Goal: Task Accomplishment & Management: Manage account settings

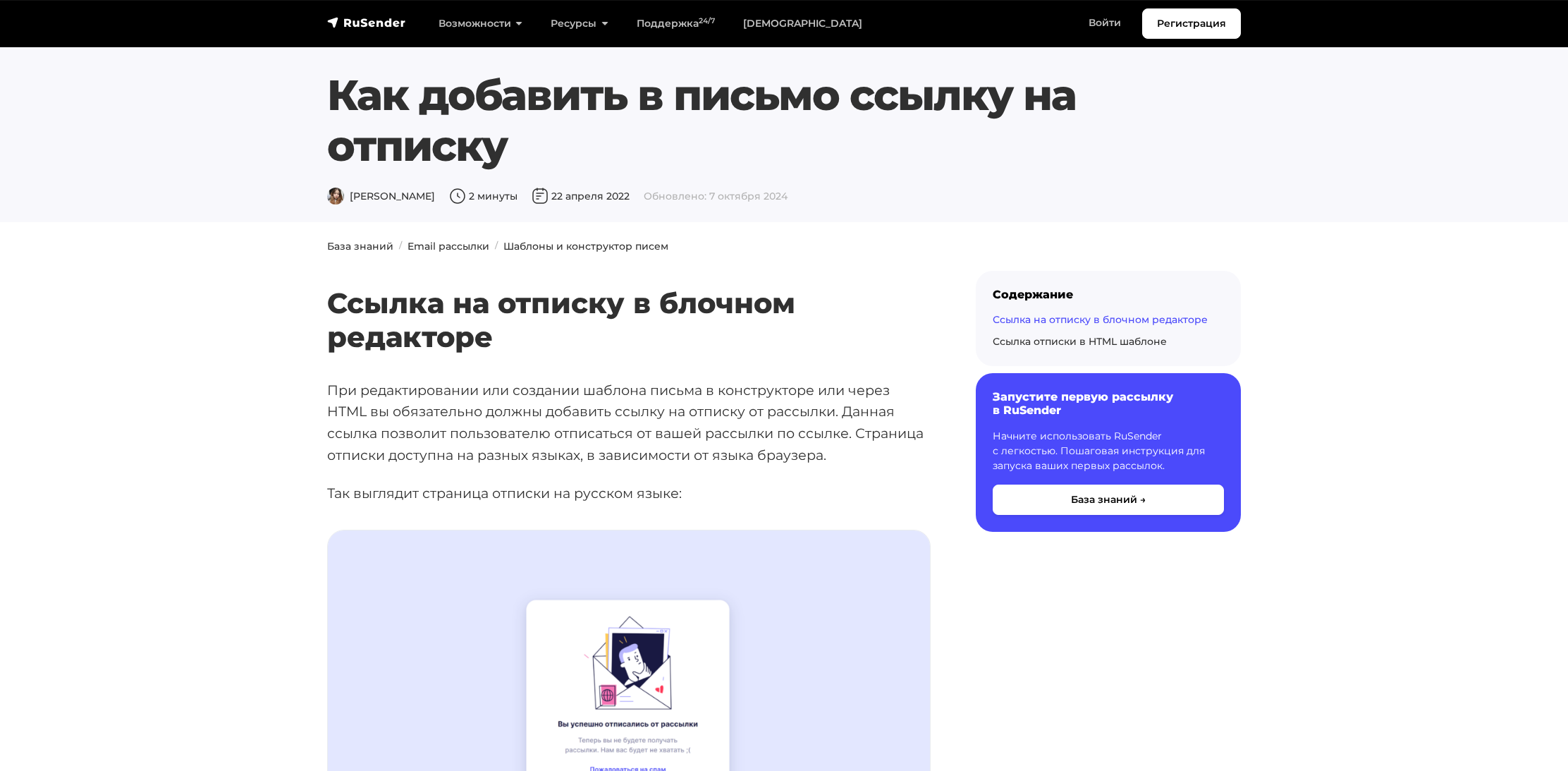
scroll to position [1506, 211]
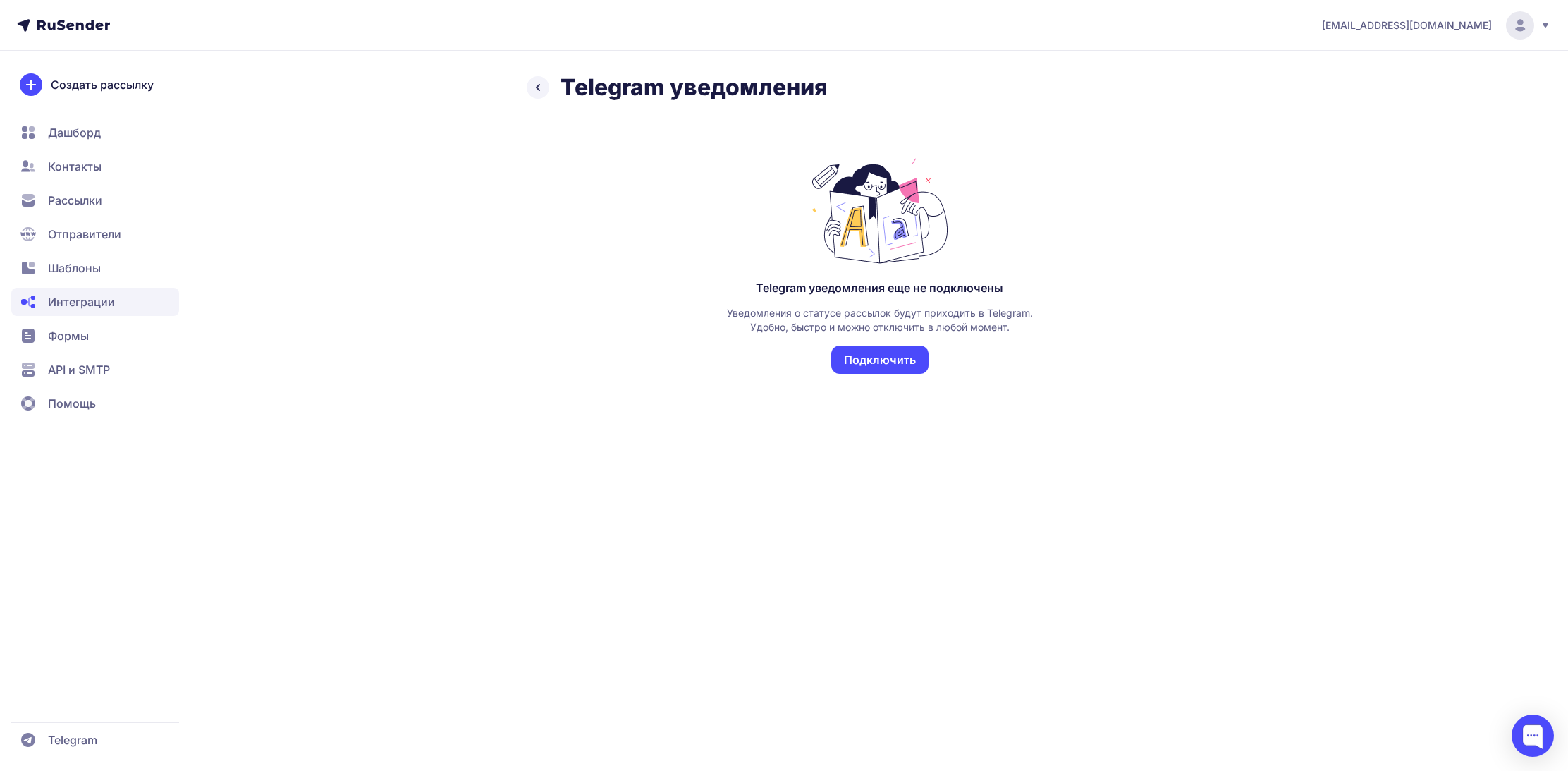
click at [889, 357] on button "Подключить" at bounding box center [879, 360] width 97 height 28
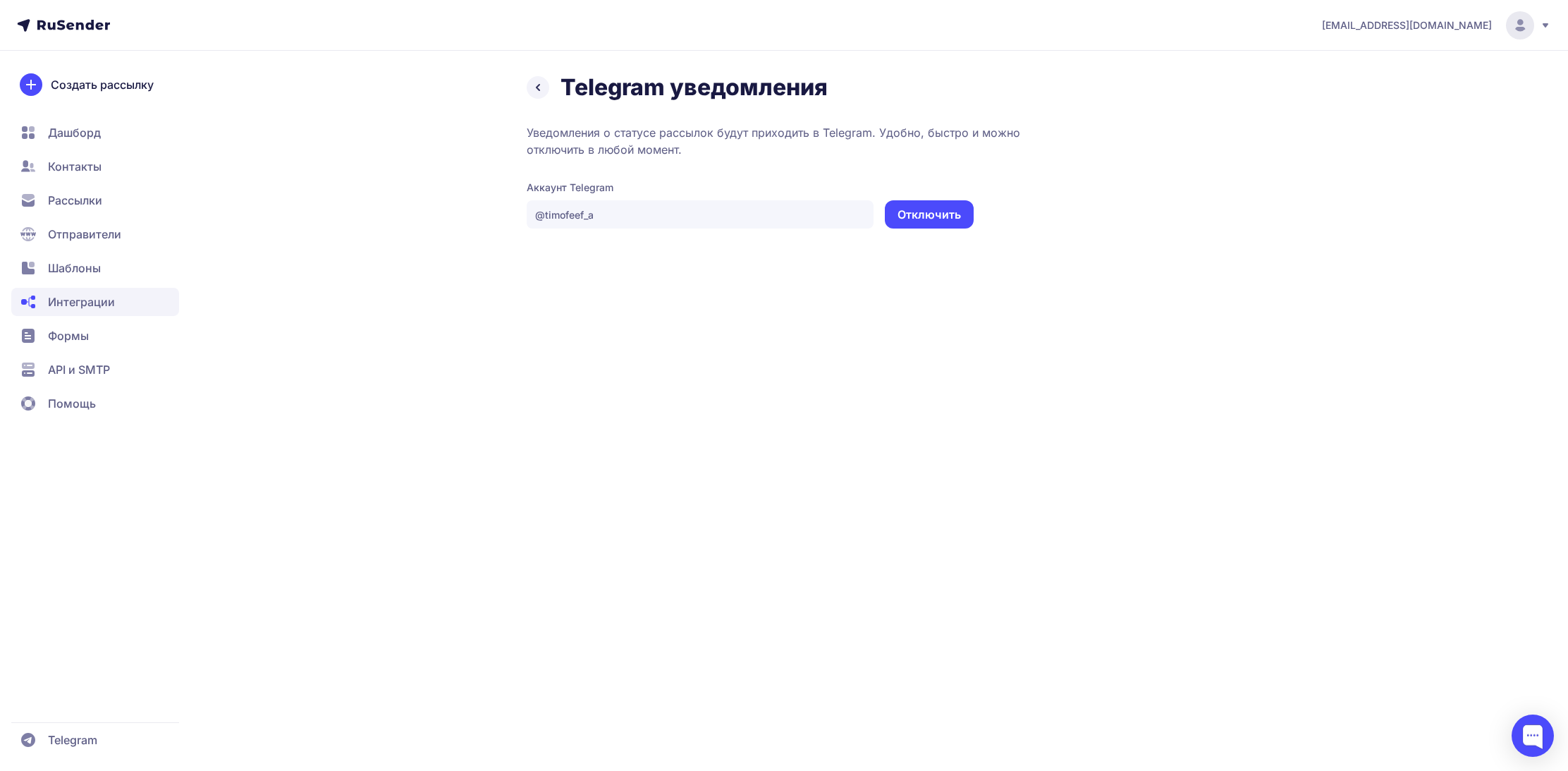
click at [68, 133] on span "Дашборд" at bounding box center [74, 132] width 53 height 17
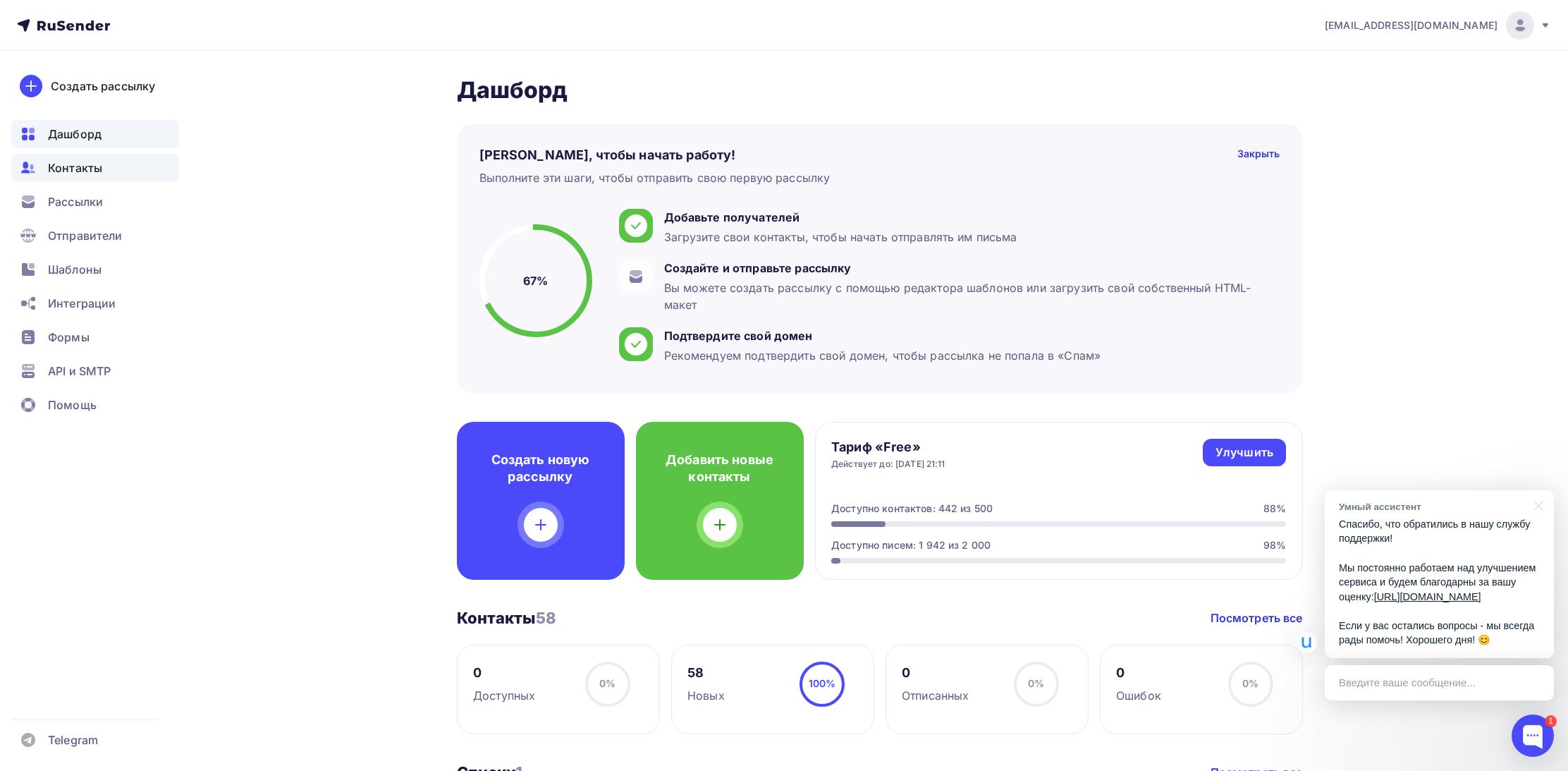
click at [76, 163] on span "Контакты" at bounding box center [75, 168] width 54 height 17
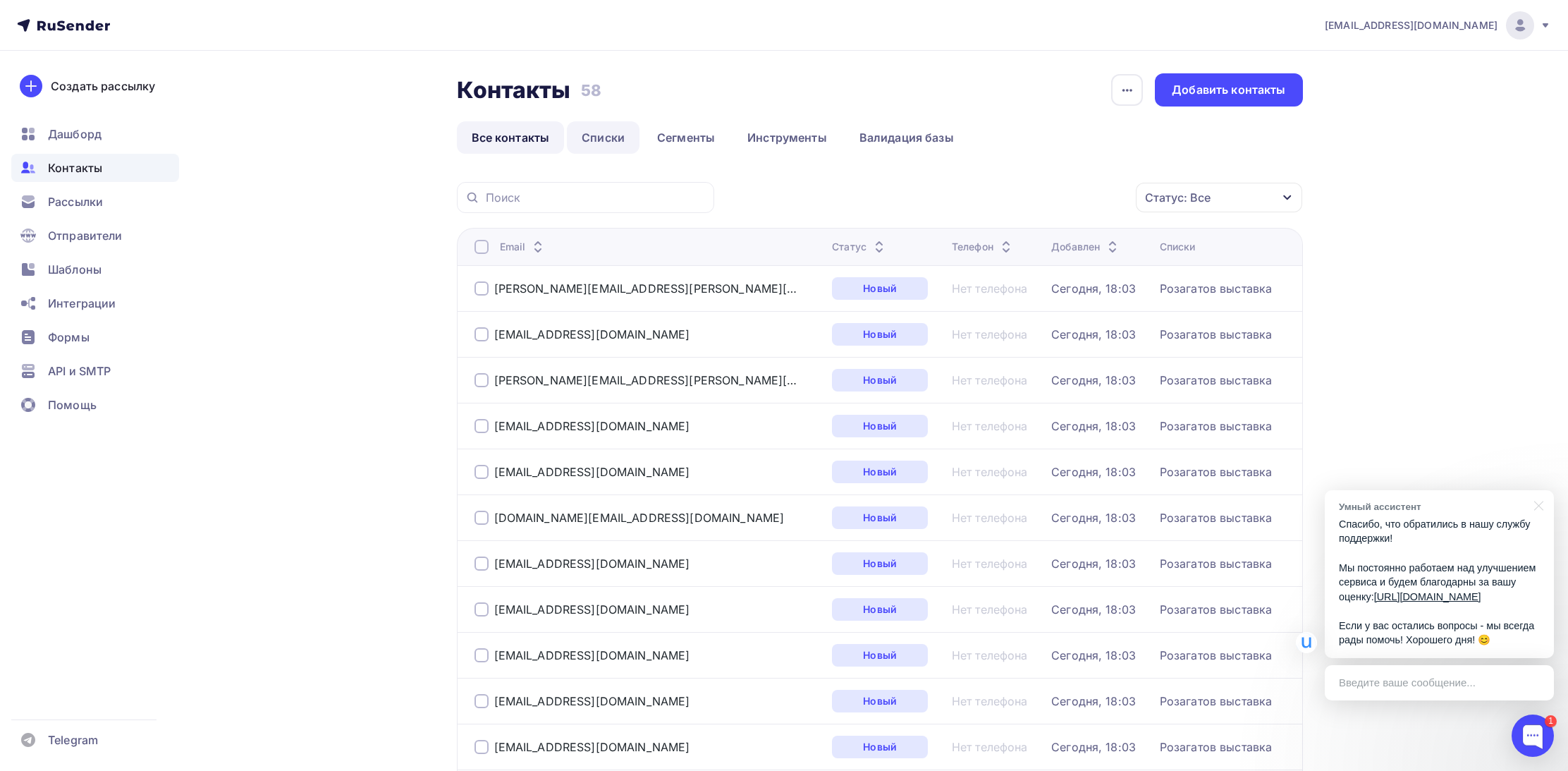
click at [610, 141] on link "Списки" at bounding box center [604, 137] width 73 height 32
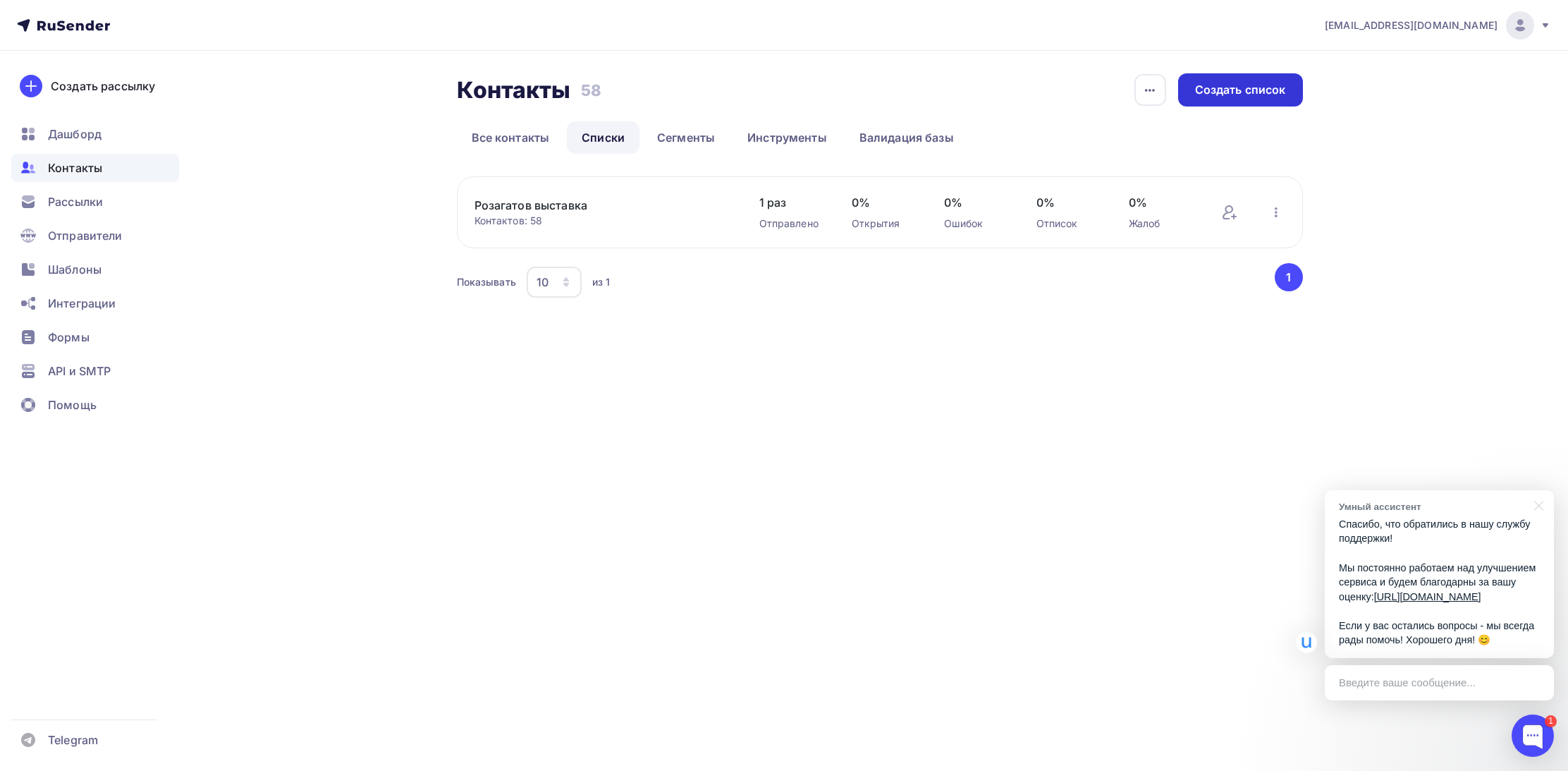
click at [1239, 97] on div "Создать список" at bounding box center [1240, 90] width 91 height 16
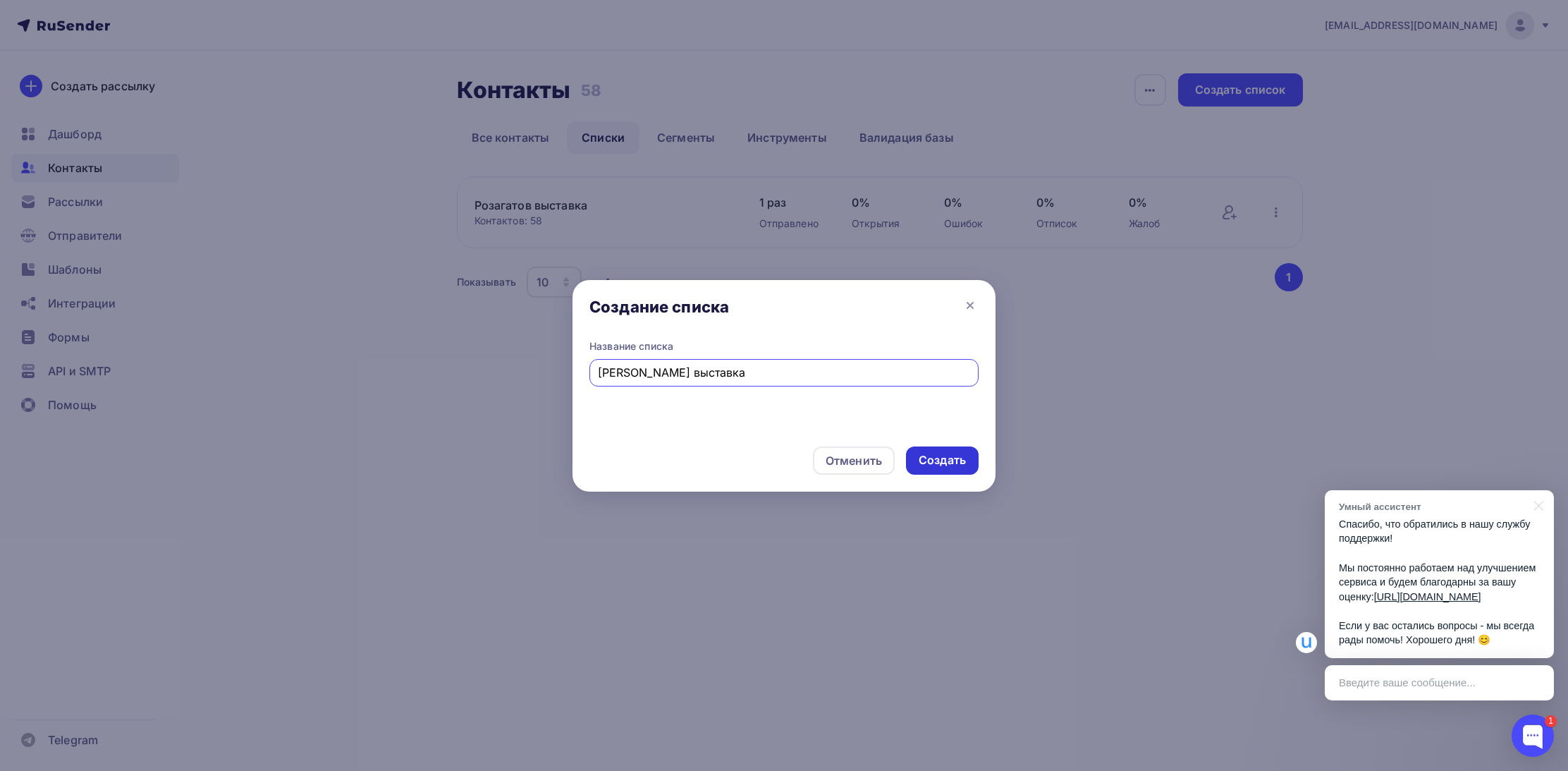
type input "Кузнецов выставка"
click at [932, 458] on div "Создать" at bounding box center [942, 460] width 47 height 16
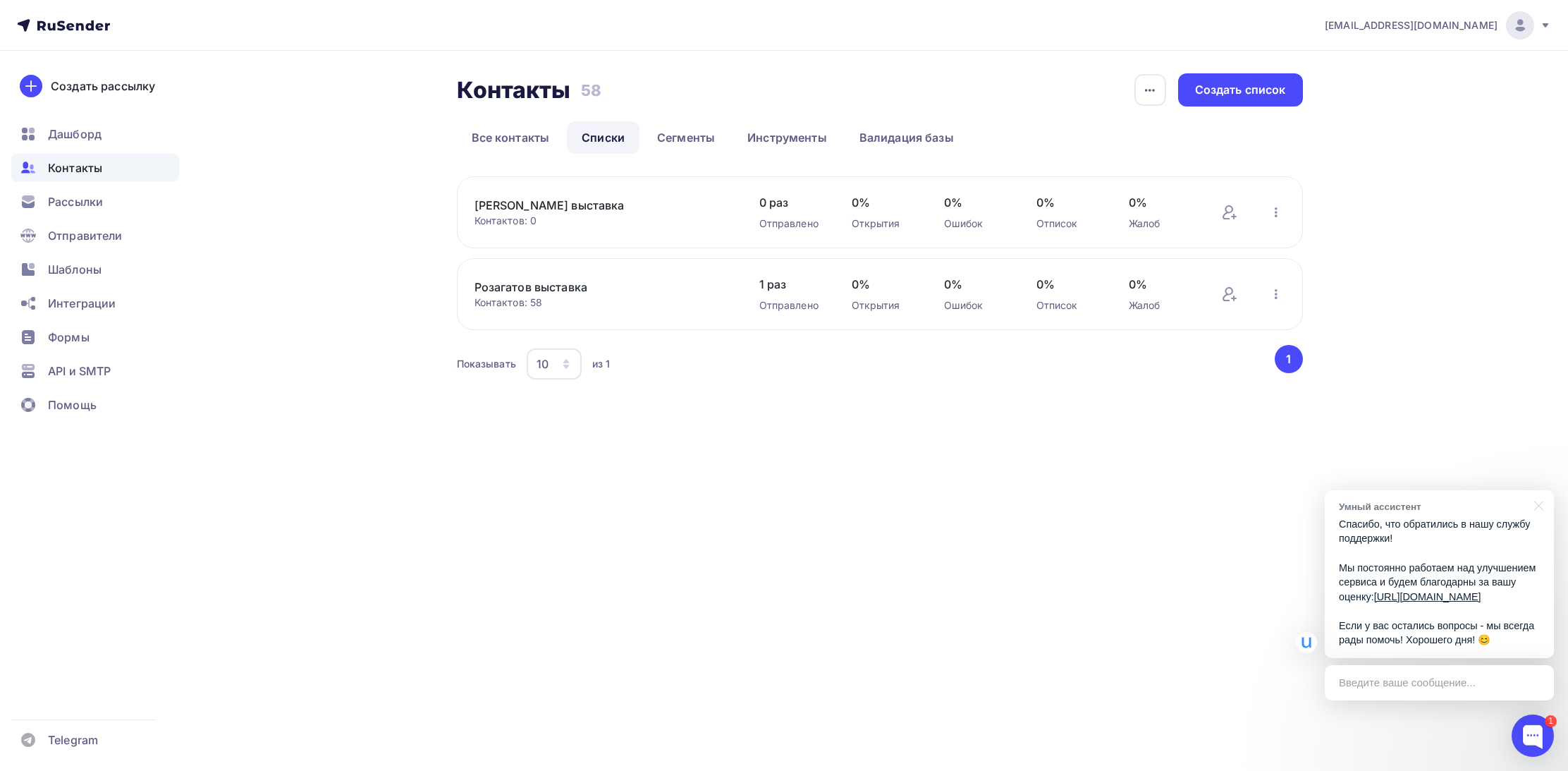
click at [559, 215] on div "Контактов: 0" at bounding box center [603, 220] width 257 height 14
click at [553, 208] on link "Кузнецов выставка" at bounding box center [594, 205] width 240 height 17
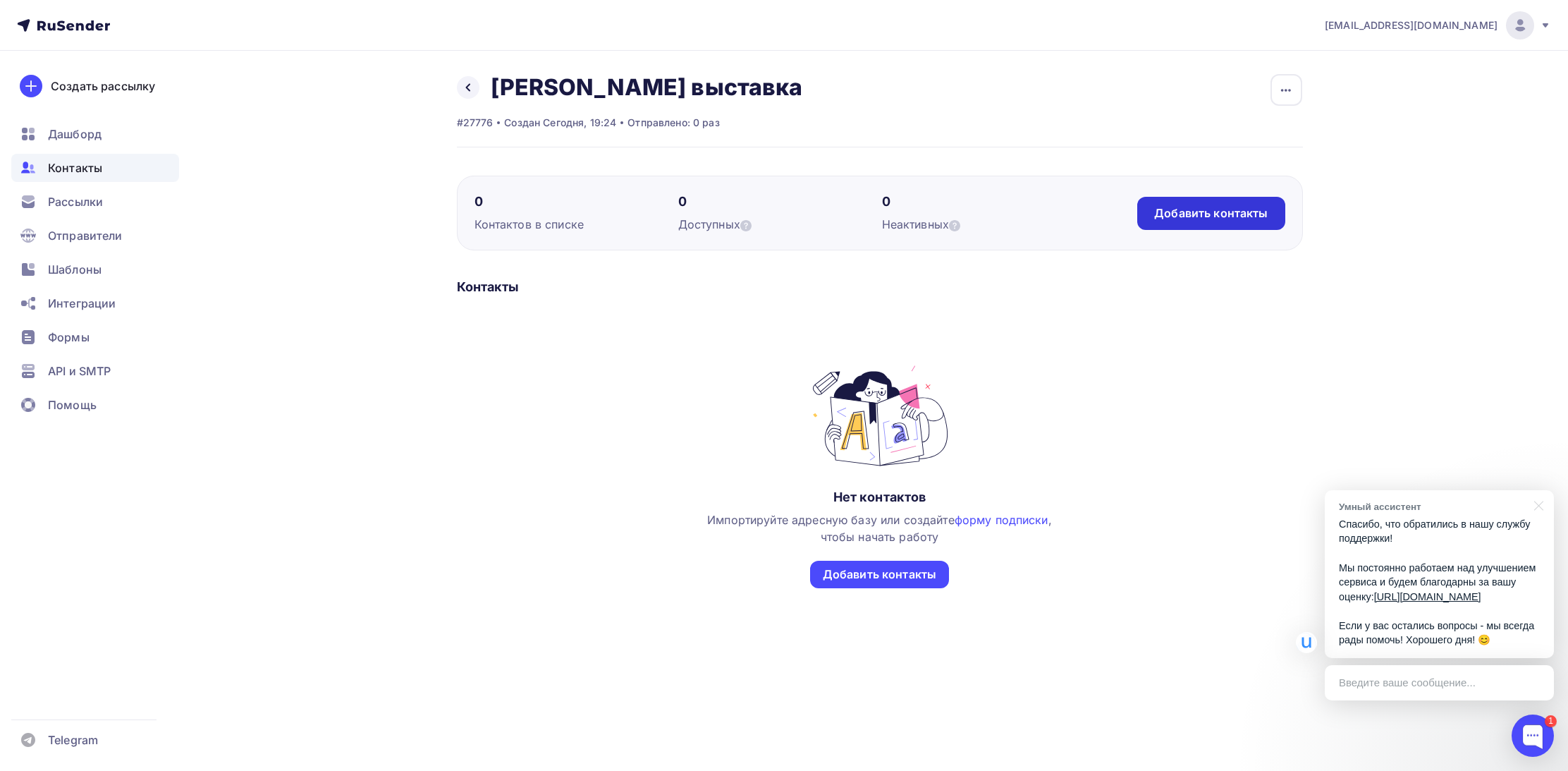
click at [1221, 216] on div "Добавить контакты" at bounding box center [1211, 213] width 114 height 16
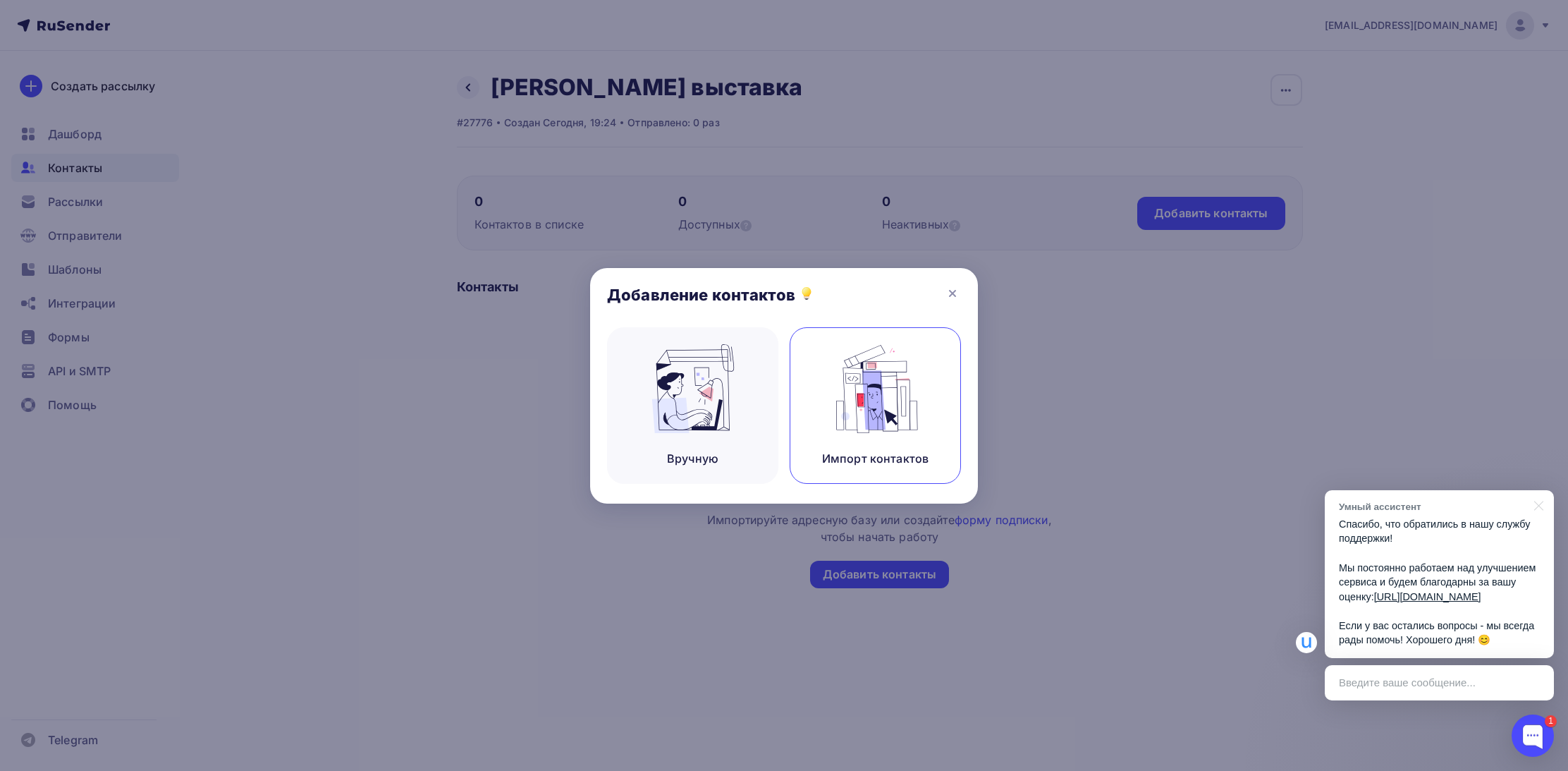
click at [850, 417] on img at bounding box center [875, 389] width 95 height 89
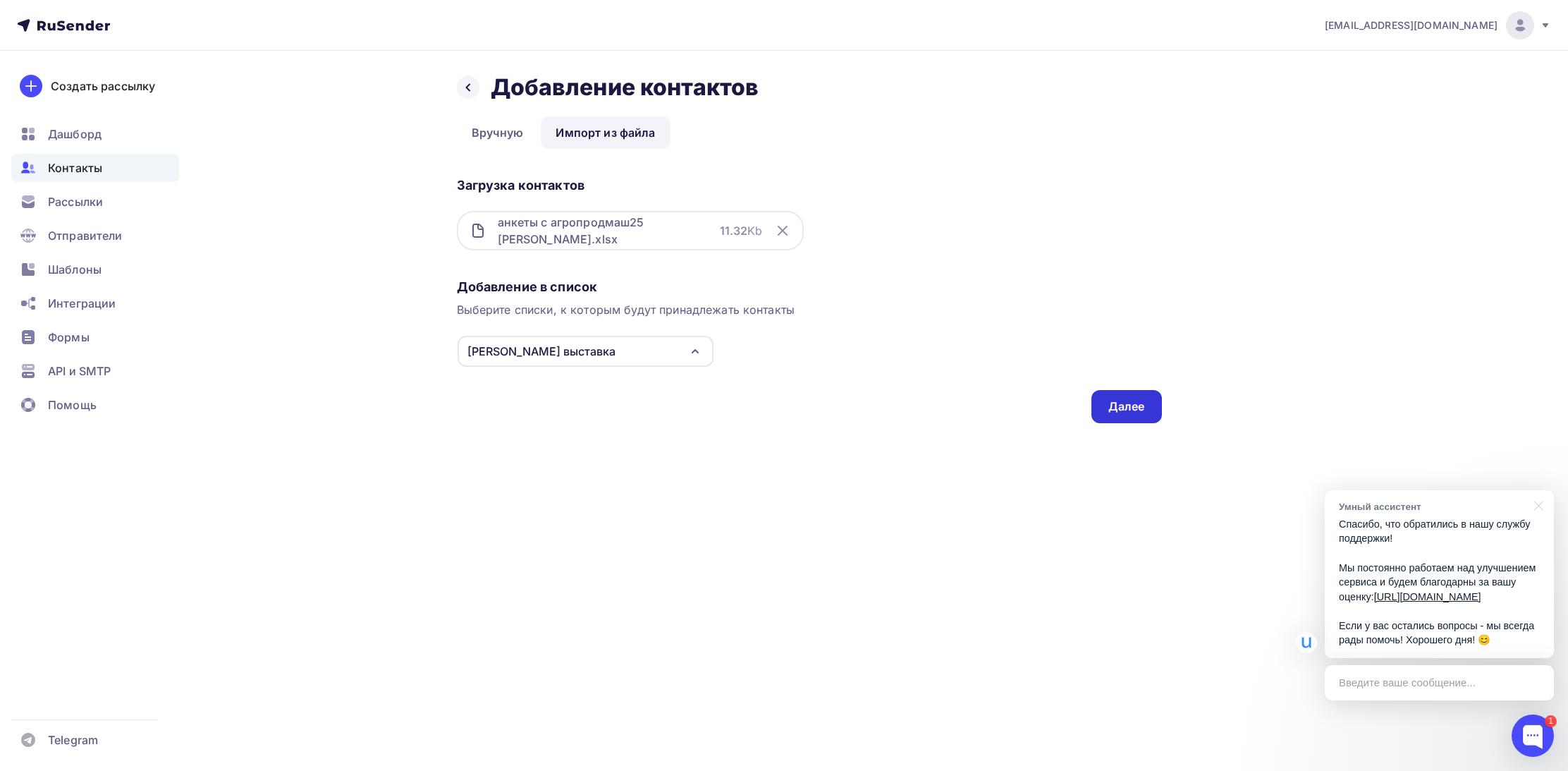
click at [1117, 406] on div "Далее" at bounding box center [1126, 406] width 36 height 16
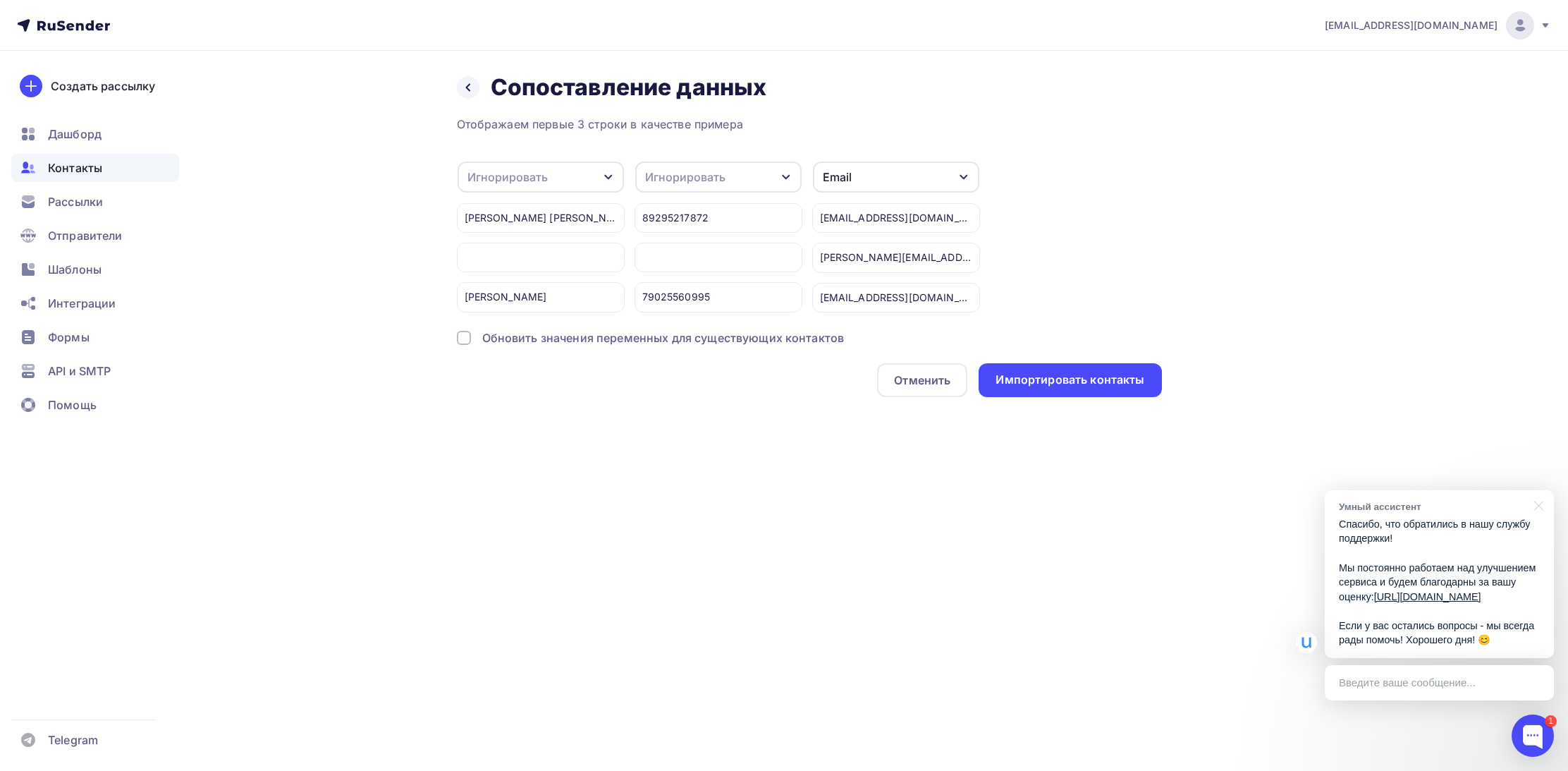
click at [596, 179] on div "Игнорировать" at bounding box center [541, 177] width 166 height 31
click at [528, 267] on div "Имя" at bounding box center [518, 260] width 82 height 17
click at [718, 178] on div "Игнорировать" at bounding box center [685, 177] width 80 height 17
click at [688, 284] on div "Телефон" at bounding box center [693, 289] width 82 height 17
click at [1048, 377] on div "Импортировать контакты" at bounding box center [1069, 380] width 149 height 16
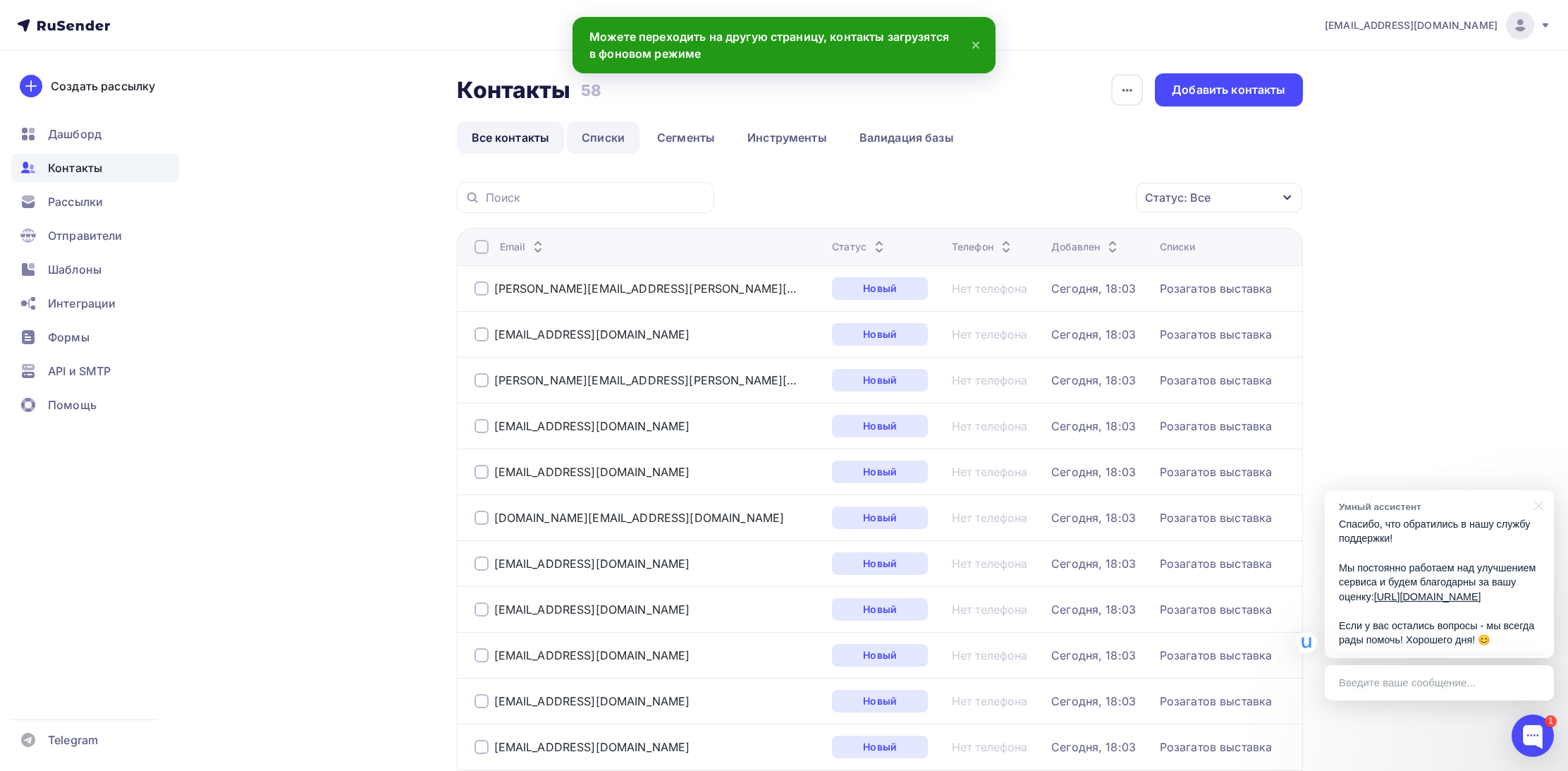
click at [586, 145] on link "Списки" at bounding box center [604, 137] width 73 height 32
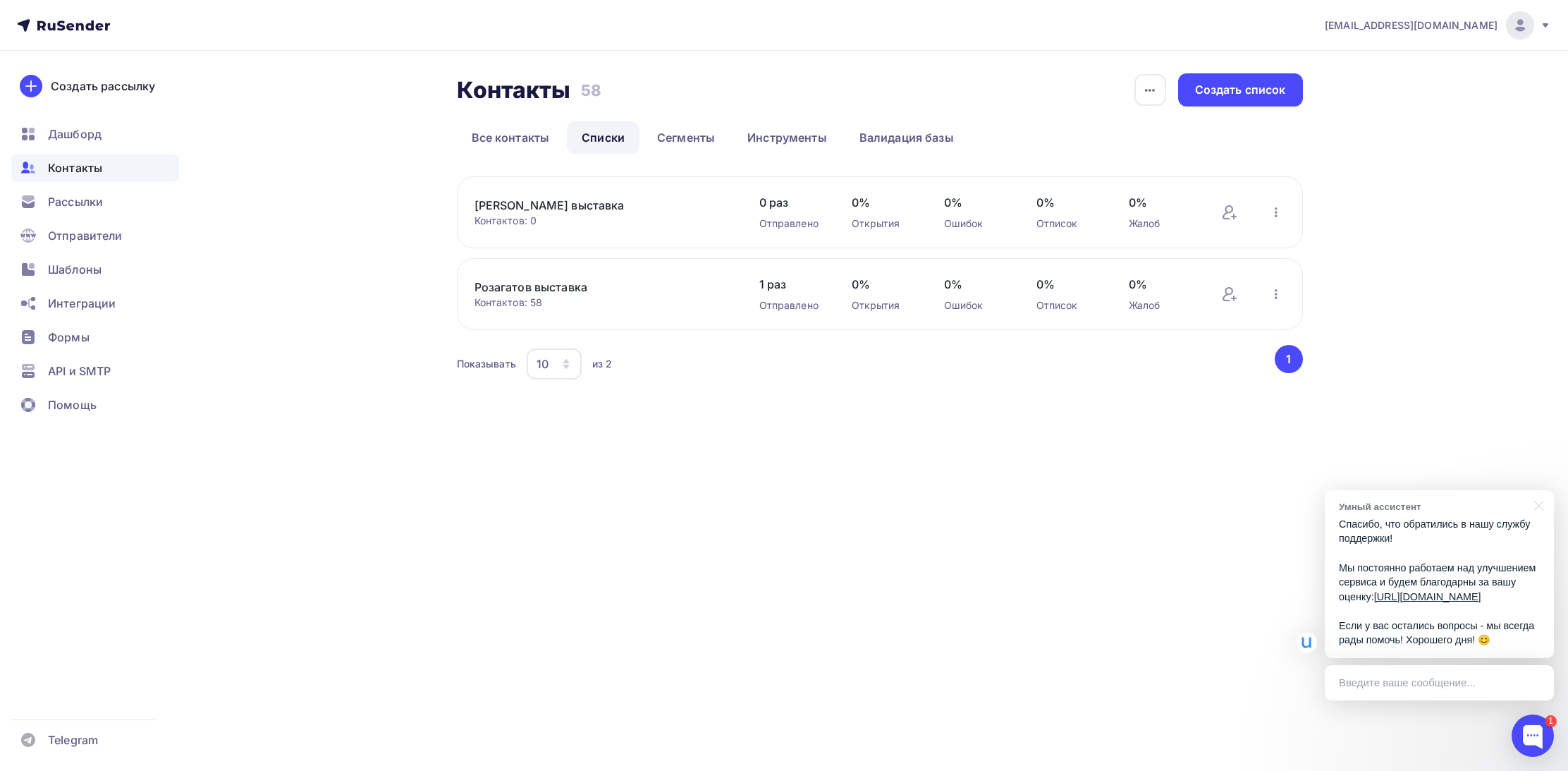
click at [511, 209] on link "Кузнецов выставка" at bounding box center [594, 205] width 240 height 17
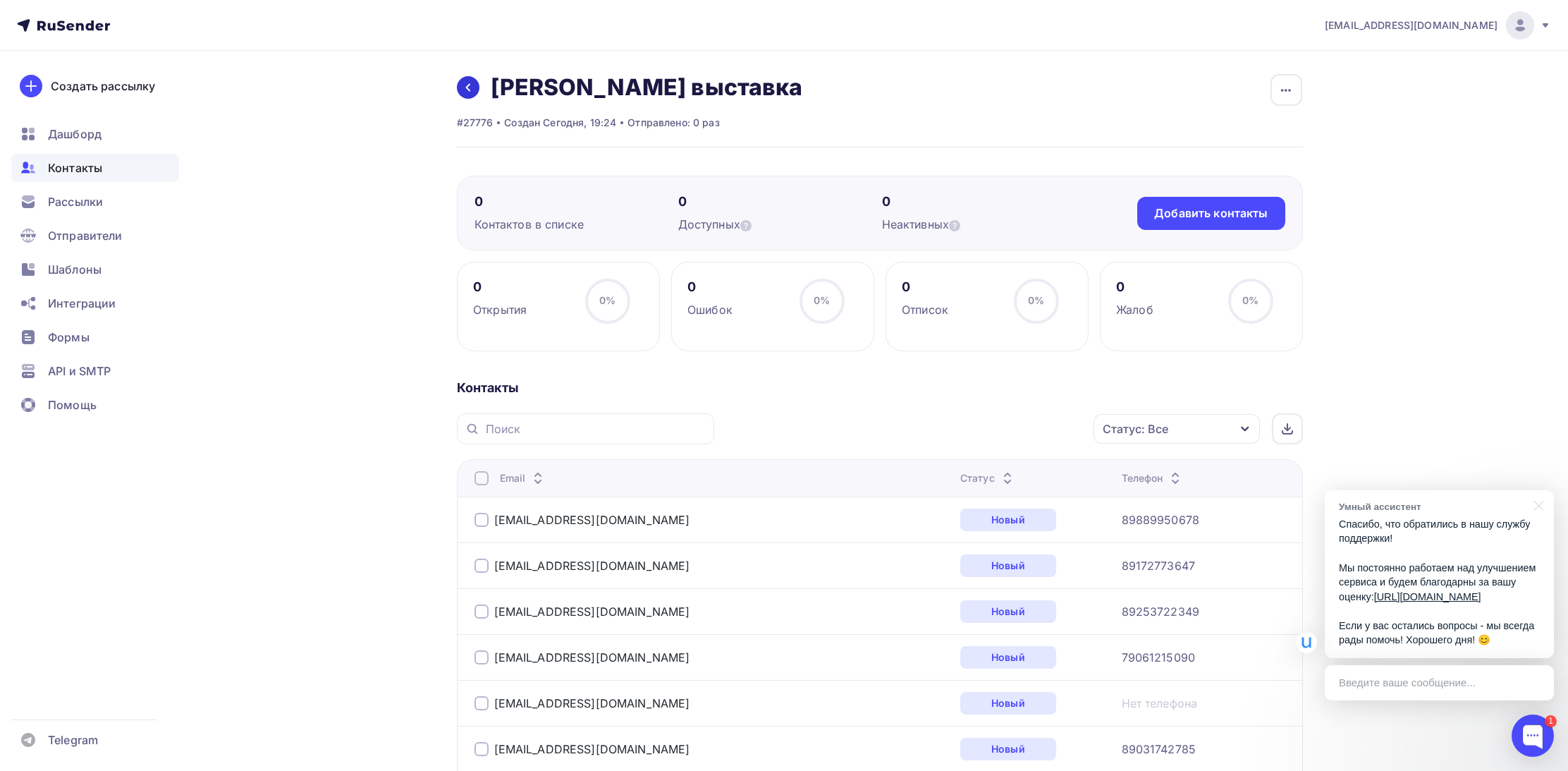
click at [470, 93] on icon at bounding box center [467, 87] width 11 height 11
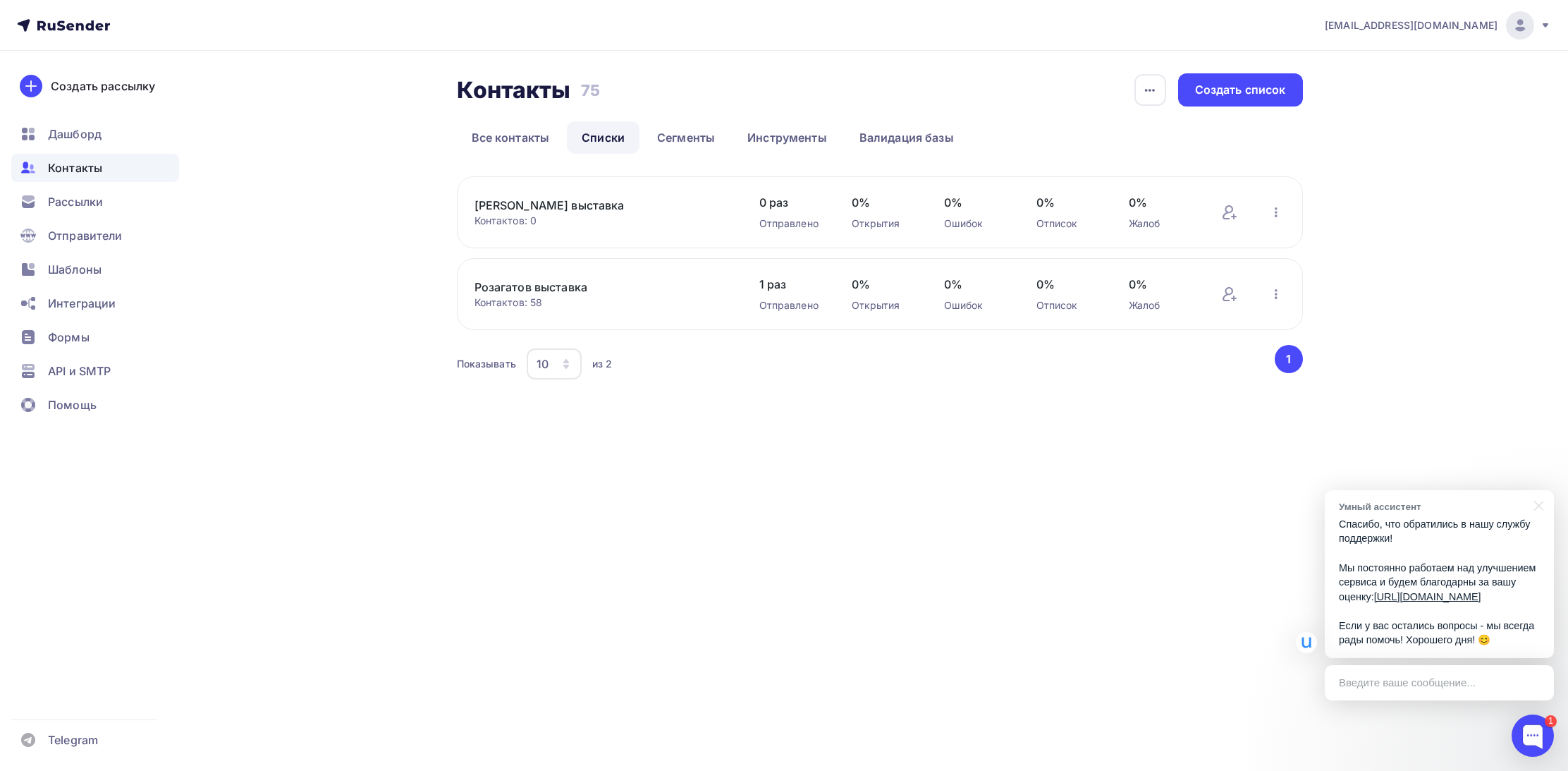
click at [522, 208] on link "Кузнецов выставка" at bounding box center [594, 205] width 240 height 17
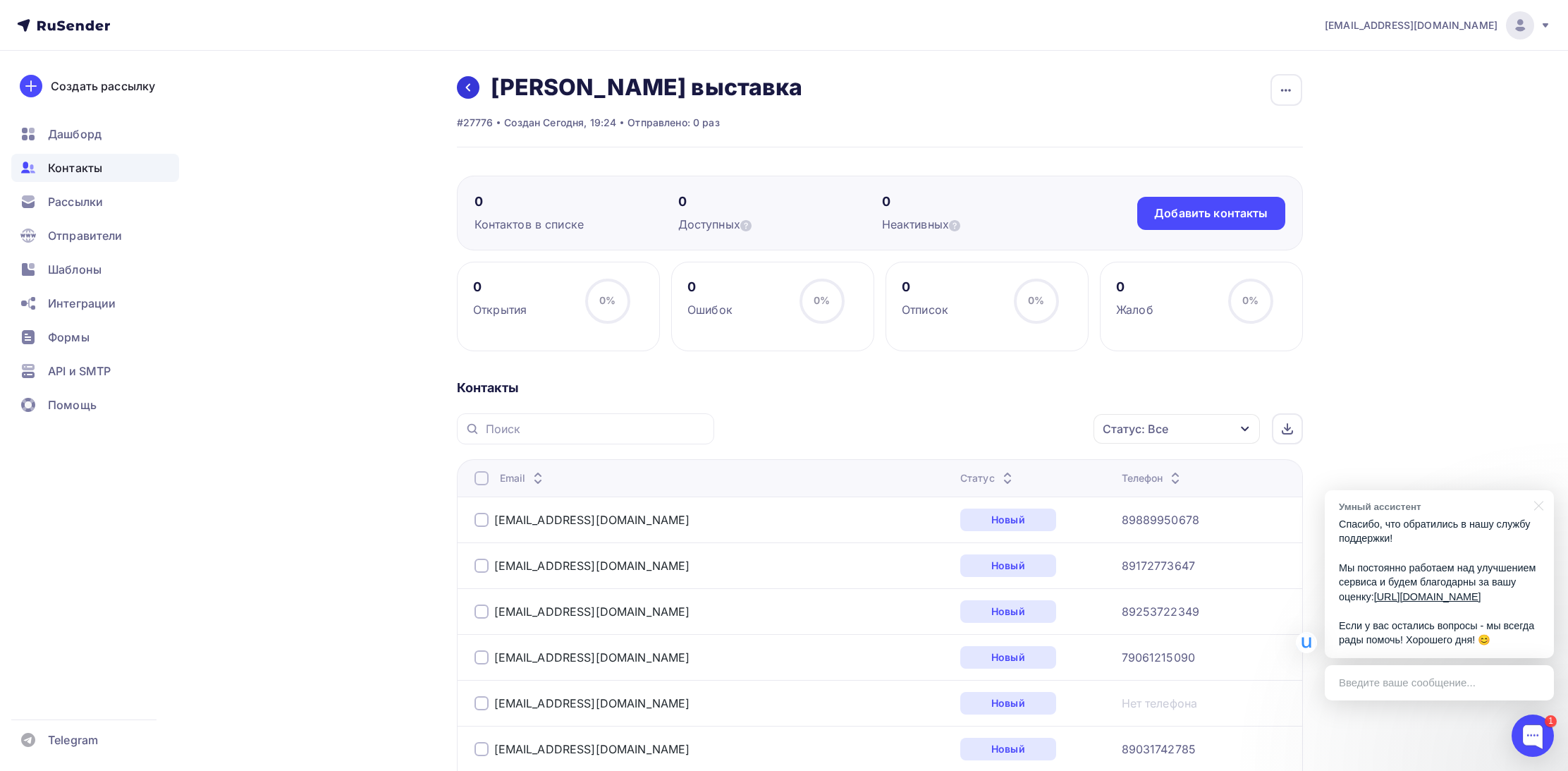
click at [469, 79] on link at bounding box center [468, 87] width 23 height 23
